Goal: Information Seeking & Learning: Learn about a topic

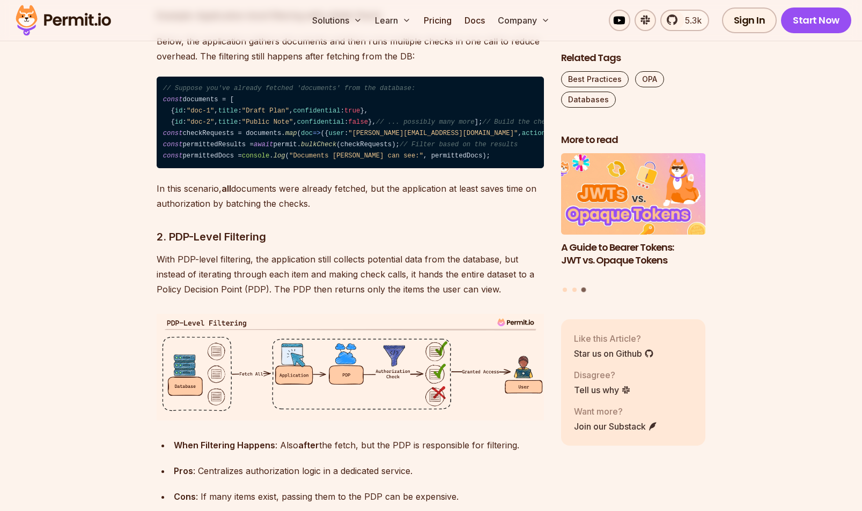
scroll to position [2359, 0]
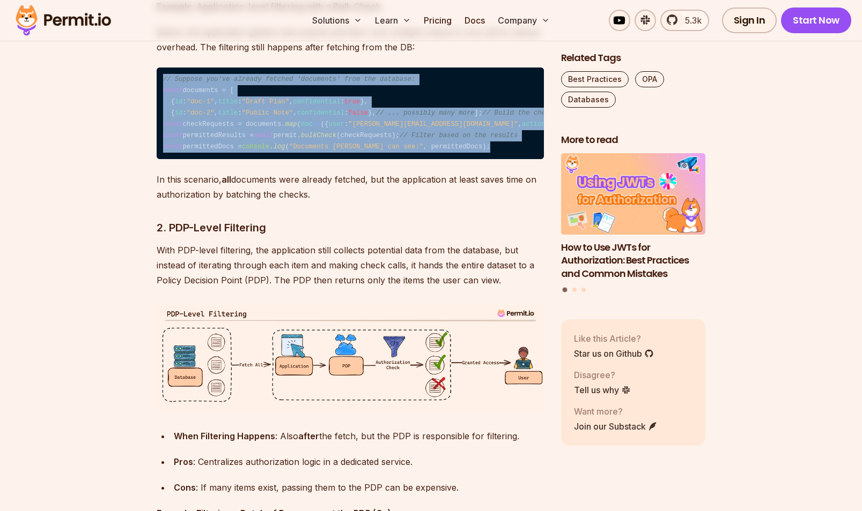
drag, startPoint x: 372, startPoint y: 420, endPoint x: 147, endPoint y: 203, distance: 312.4
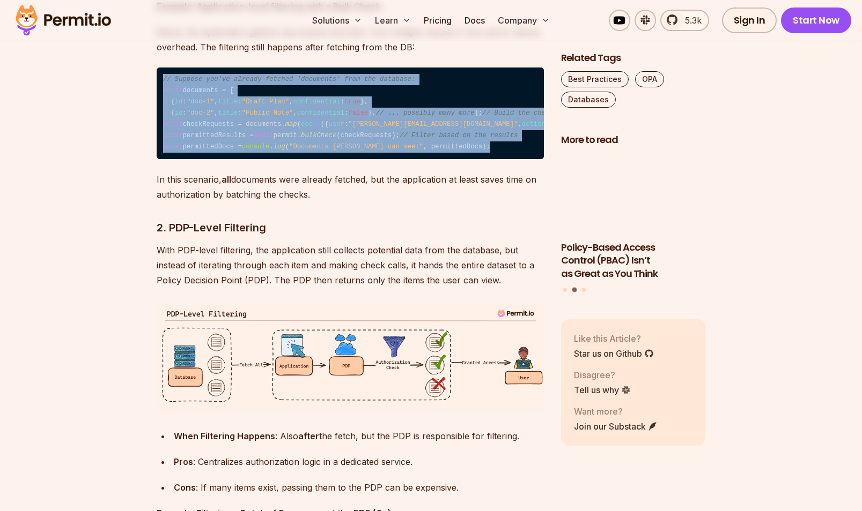
copy code "// Suppose you've already fetched 'documents' from the database: const document…"
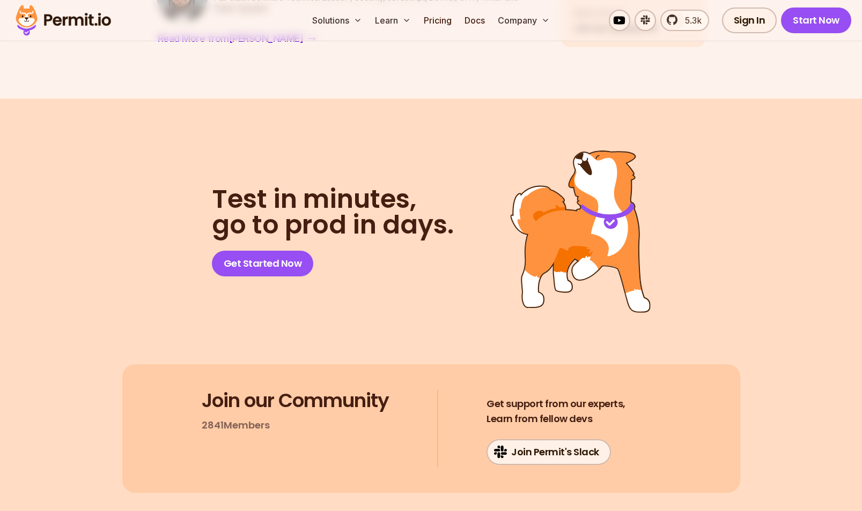
scroll to position [6809, 0]
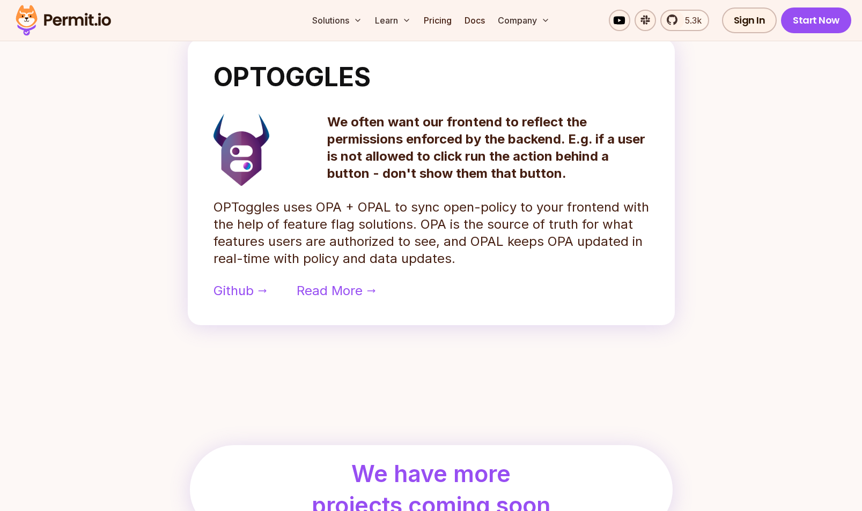
scroll to position [858, 0]
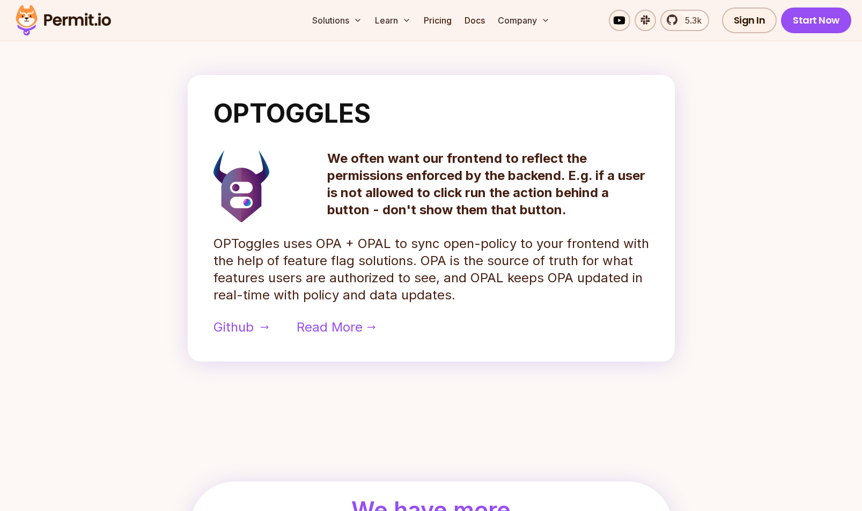
click at [240, 325] on span "Github" at bounding box center [233, 327] width 40 height 17
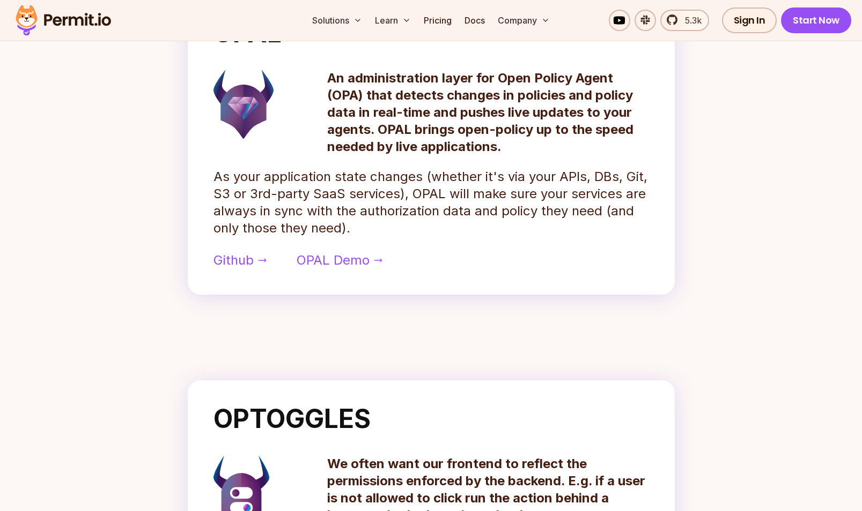
scroll to position [536, 0]
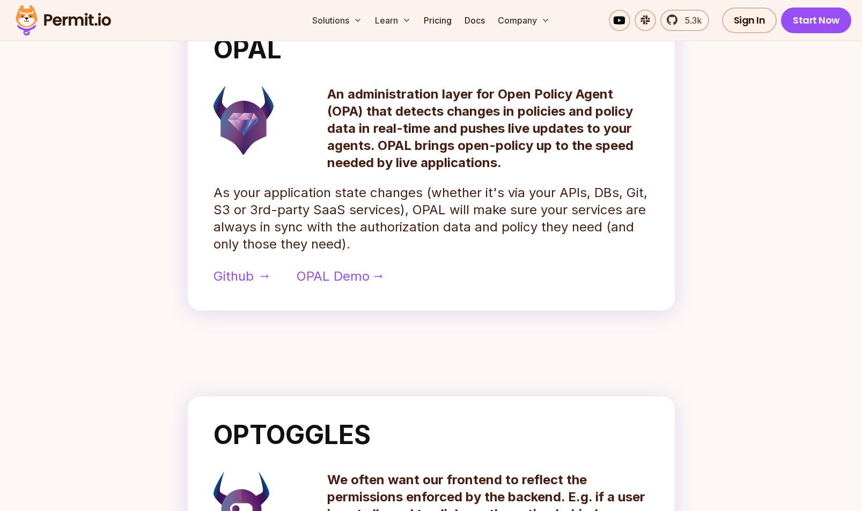
click at [242, 274] on span "Github" at bounding box center [233, 276] width 40 height 17
